Goal: Find contact information: Find contact information

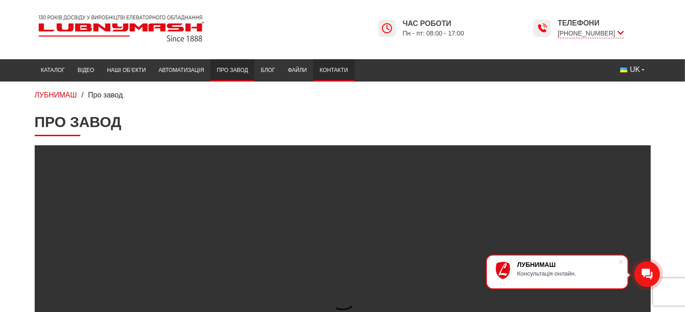
click at [330, 67] on link "Контакти" at bounding box center [333, 71] width 41 height 18
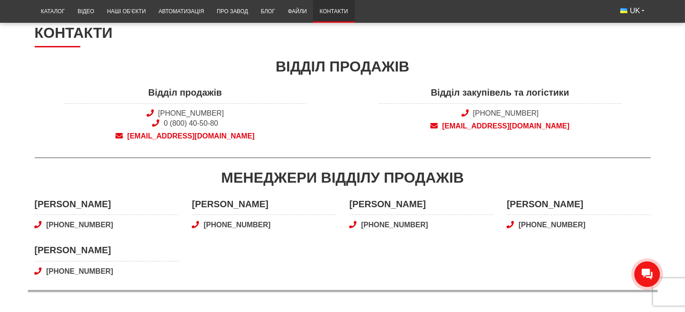
scroll to position [101, 0]
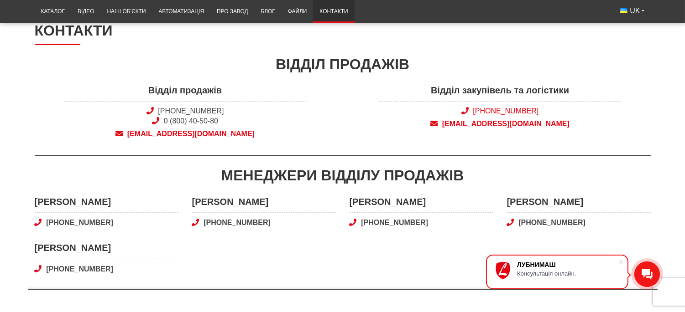
drag, startPoint x: 541, startPoint y: 111, endPoint x: 473, endPoint y: 111, distance: 67.5
click at [473, 111] on span "[PHONE_NUMBER]" at bounding box center [500, 111] width 242 height 10
copy link "[PHONE_NUMBER]"
click at [227, 14] on link "Про завод" at bounding box center [232, 12] width 44 height 18
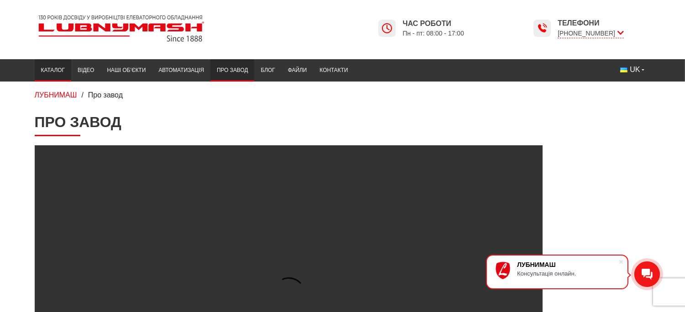
click at [52, 77] on link "Каталог" at bounding box center [53, 71] width 36 height 18
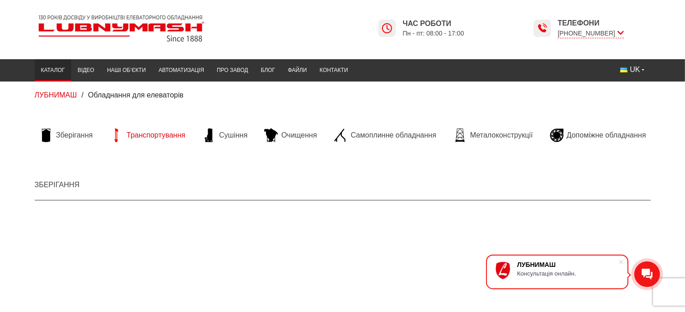
click at [163, 136] on span "Транспортування" at bounding box center [155, 135] width 59 height 10
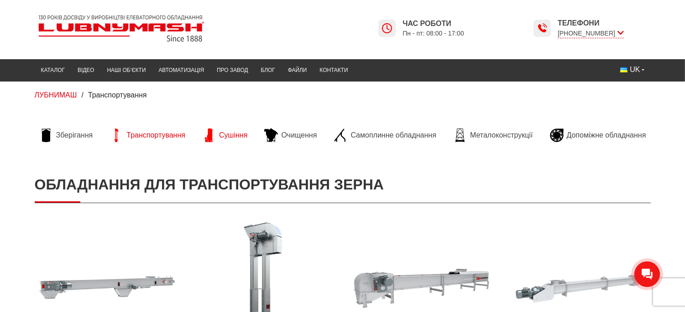
click at [234, 138] on span "Сушіння" at bounding box center [233, 135] width 28 height 10
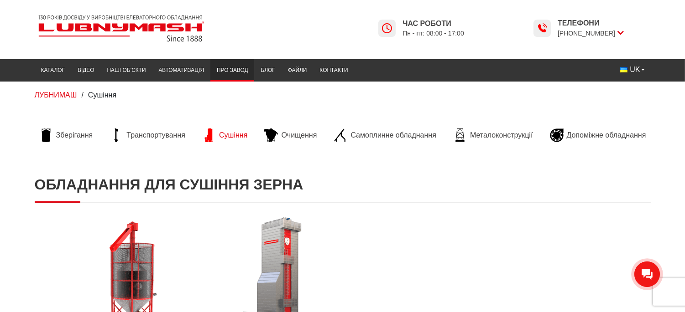
click at [238, 69] on link "Про завод" at bounding box center [232, 71] width 44 height 18
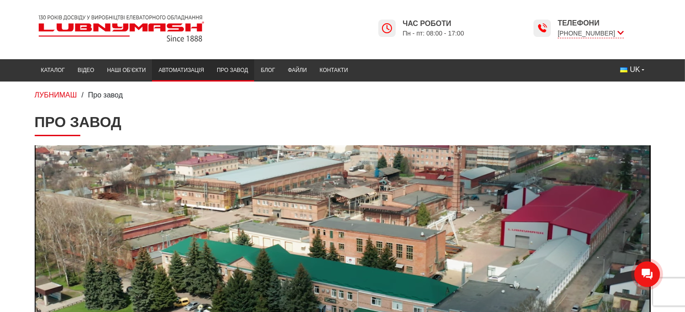
click at [179, 66] on link "Автоматизація" at bounding box center [181, 71] width 58 height 18
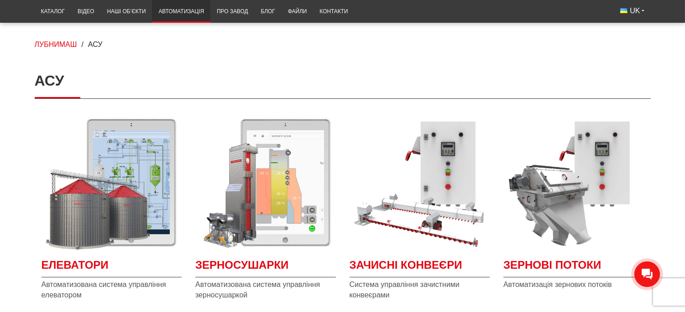
scroll to position [101, 0]
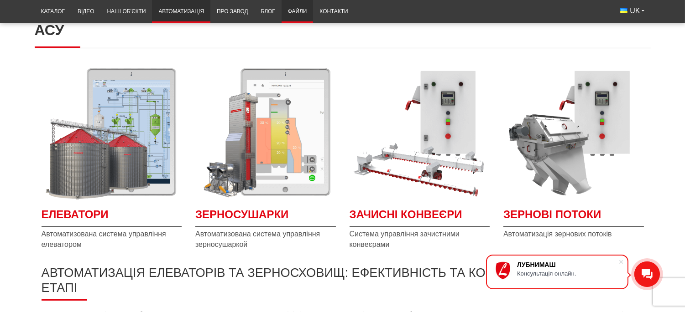
click at [290, 14] on link "Файли" at bounding box center [297, 12] width 32 height 18
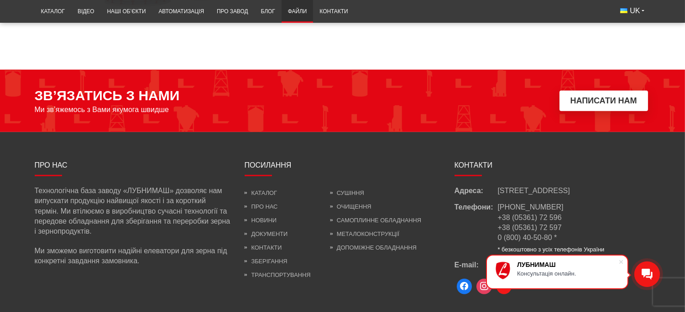
scroll to position [1059, 0]
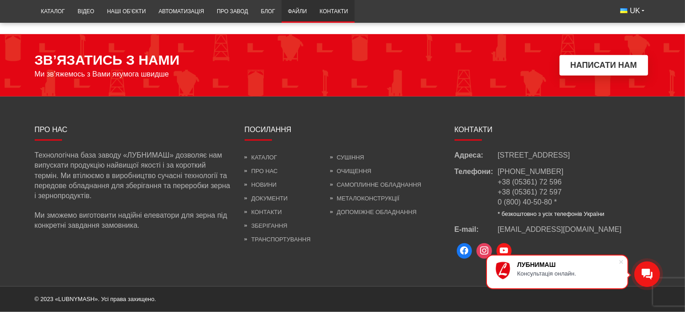
click at [329, 13] on link "Контакти" at bounding box center [333, 12] width 41 height 18
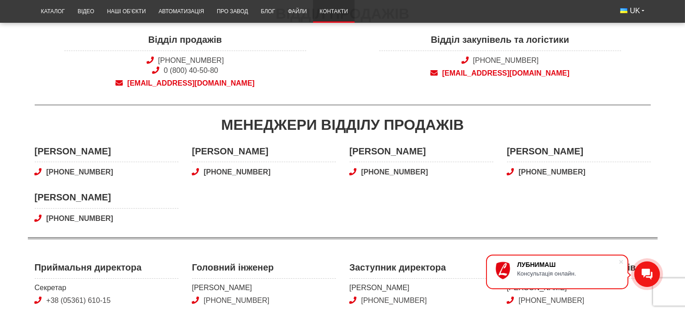
scroll to position [202, 0]
